Goal: Browse casually: Explore the website without a specific task or goal

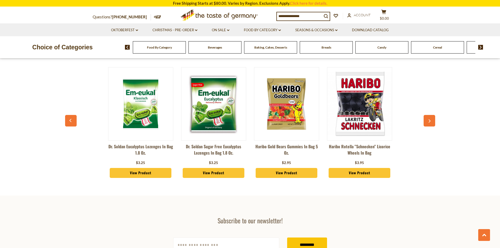
scroll to position [315, 0]
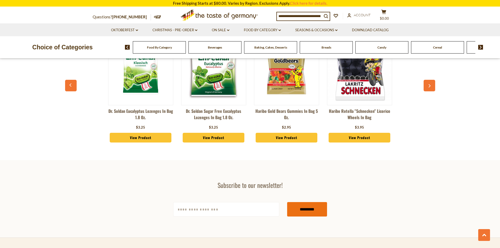
click at [298, 202] on input "*********" at bounding box center [307, 209] width 40 height 14
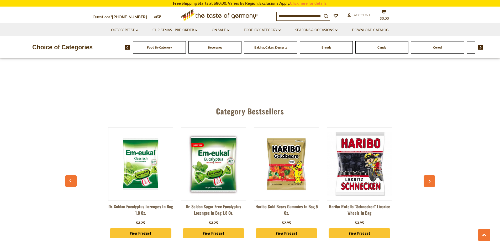
scroll to position [1377, 0]
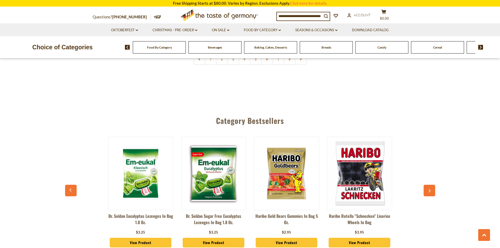
click at [430, 189] on icon "button" at bounding box center [429, 191] width 3 height 4
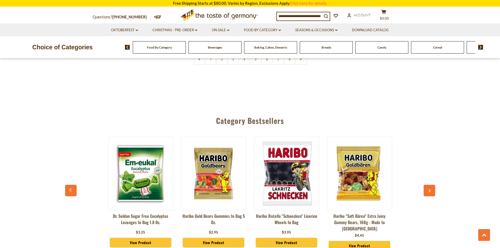
click at [430, 189] on icon "button" at bounding box center [429, 191] width 3 height 4
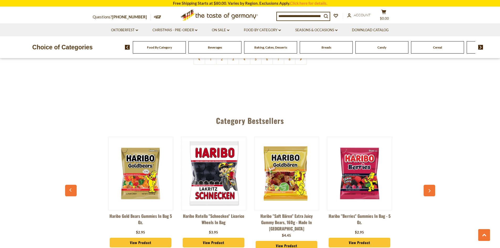
click at [430, 189] on icon "button" at bounding box center [429, 191] width 3 height 4
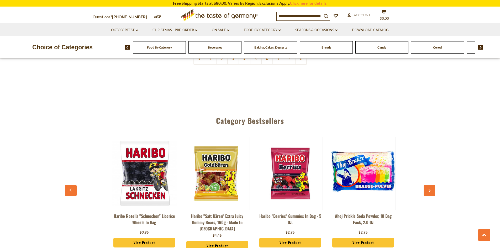
scroll to position [0, 219]
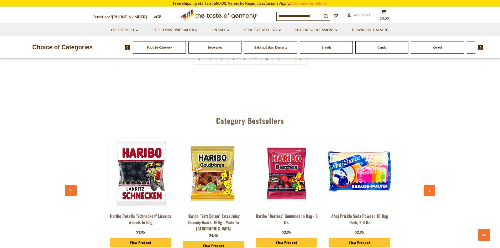
click at [429, 189] on icon "button" at bounding box center [430, 190] width 2 height 3
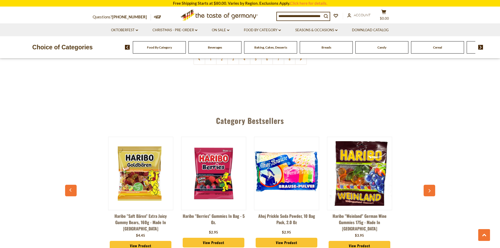
click at [429, 189] on icon "button" at bounding box center [430, 190] width 2 height 3
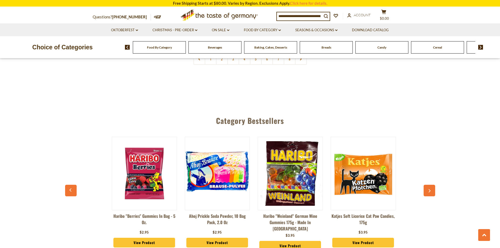
scroll to position [0, 365]
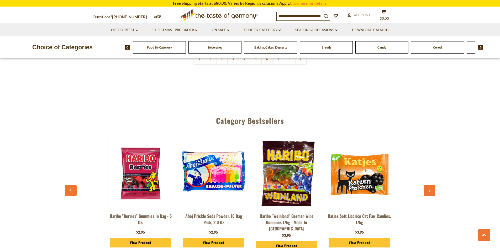
click at [429, 189] on icon "button" at bounding box center [430, 190] width 2 height 3
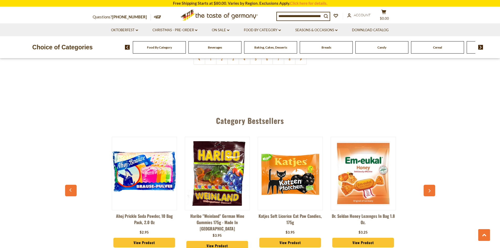
scroll to position [0, 438]
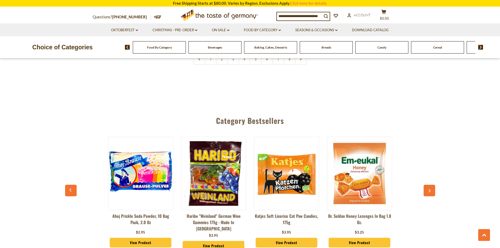
click at [429, 189] on icon "button" at bounding box center [430, 190] width 2 height 3
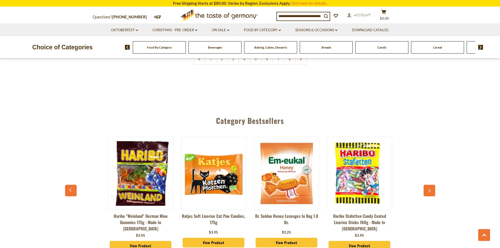
click at [429, 189] on icon "button" at bounding box center [430, 190] width 2 height 3
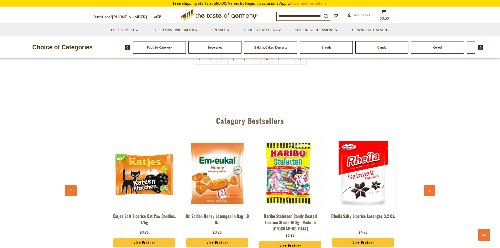
scroll to position [0, 584]
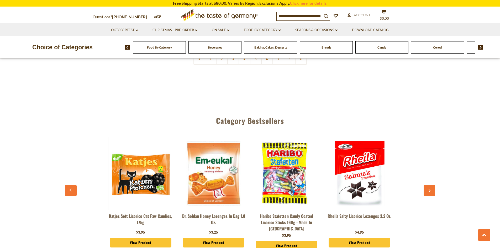
click at [429, 189] on icon "button" at bounding box center [430, 190] width 2 height 3
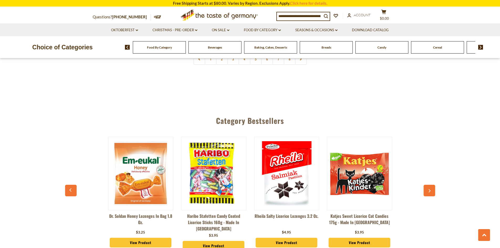
click at [429, 189] on icon "button" at bounding box center [430, 190] width 2 height 3
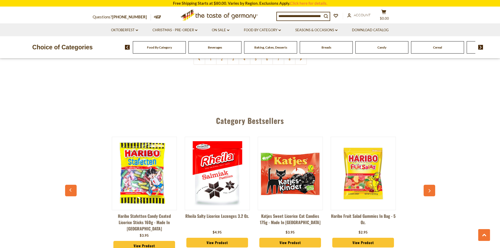
scroll to position [0, 730]
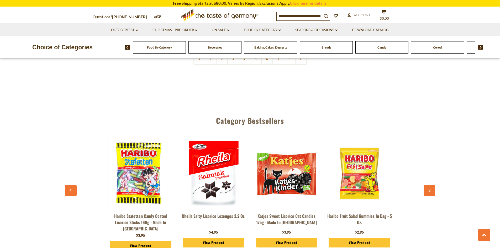
click at [429, 189] on icon "button" at bounding box center [430, 190] width 2 height 3
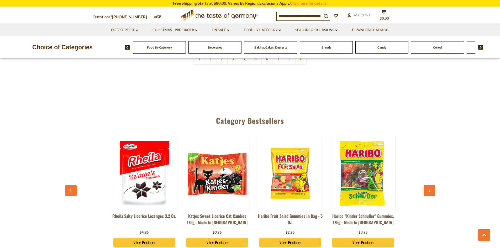
scroll to position [0, 803]
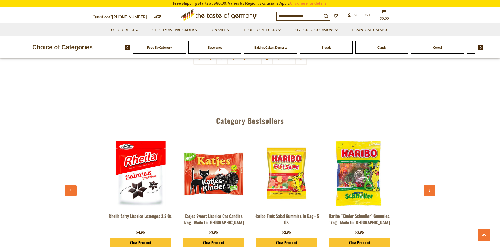
click at [429, 189] on icon "button" at bounding box center [430, 190] width 2 height 3
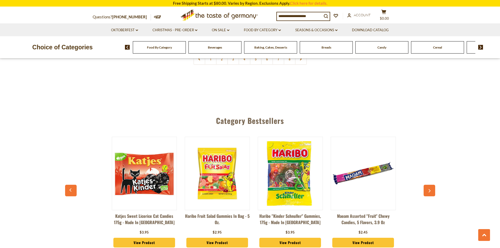
scroll to position [0, 876]
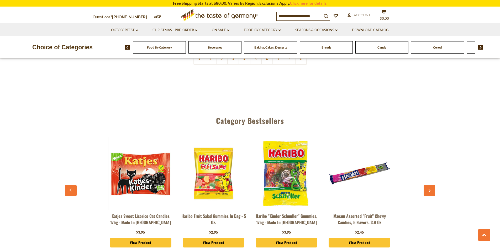
click at [427, 185] on button "button" at bounding box center [430, 191] width 12 height 12
click at [428, 189] on icon "button" at bounding box center [429, 191] width 3 height 4
